Goal: Task Accomplishment & Management: Manage account settings

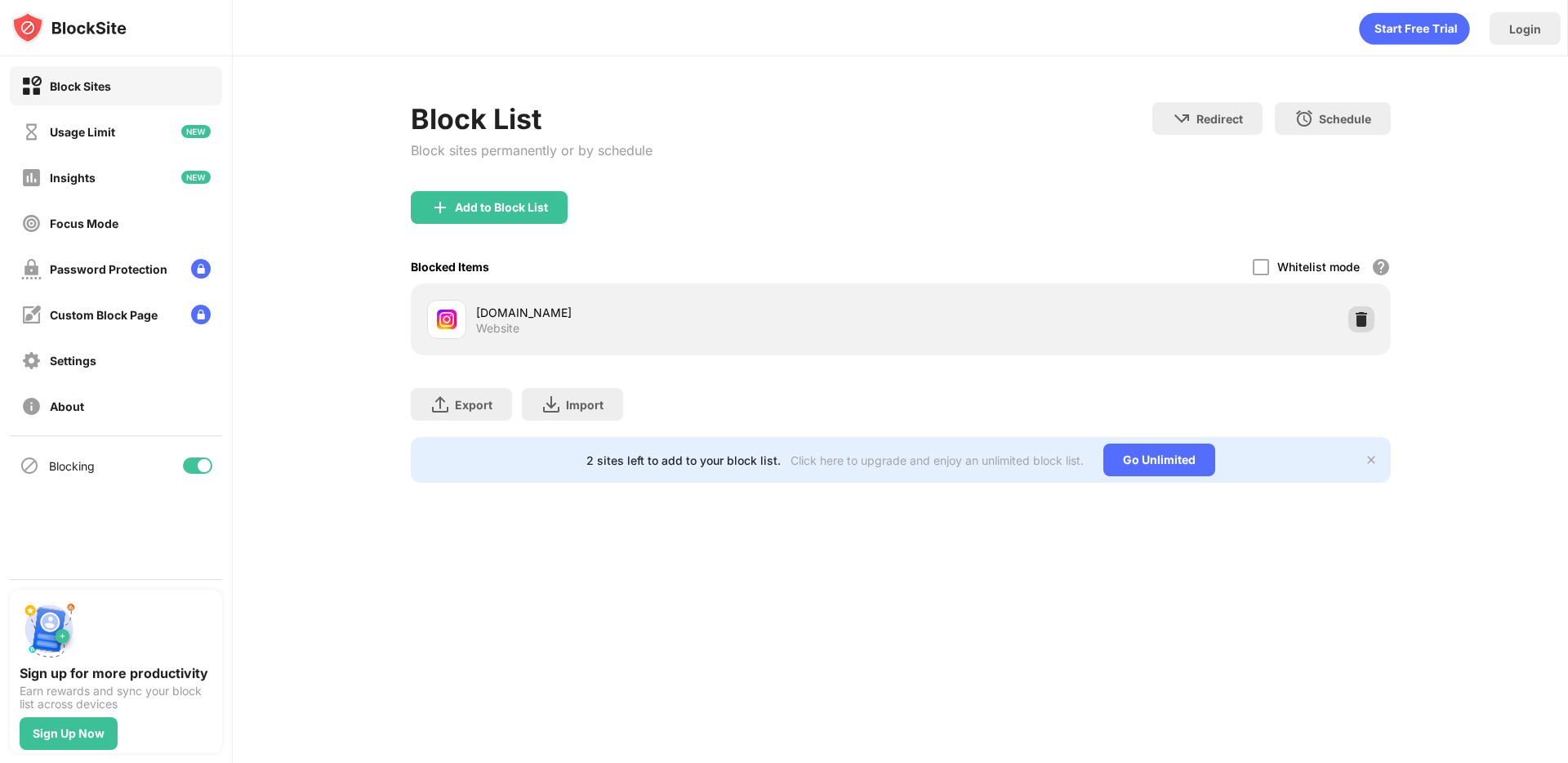
click at [873, 319] on img at bounding box center [1361, 319] width 16 height 16
